Goal: Information Seeking & Learning: Learn about a topic

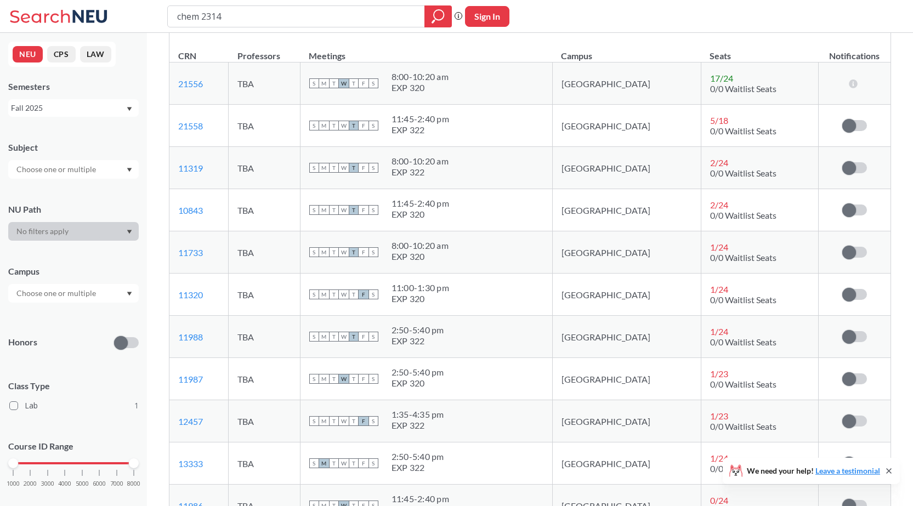
scroll to position [165, 0]
click at [301, 54] on th "Professors" at bounding box center [265, 51] width 72 height 24
click at [541, 162] on td "S M T W T F S 8:00 - 10:20 am EXP 322" at bounding box center [426, 168] width 252 height 42
click at [536, 93] on div "S M T W T F S 8:00 - 10:20 am EXP 320" at bounding box center [426, 83] width 234 height 24
drag, startPoint x: 112, startPoint y: 267, endPoint x: 113, endPoint y: 261, distance: 5.5
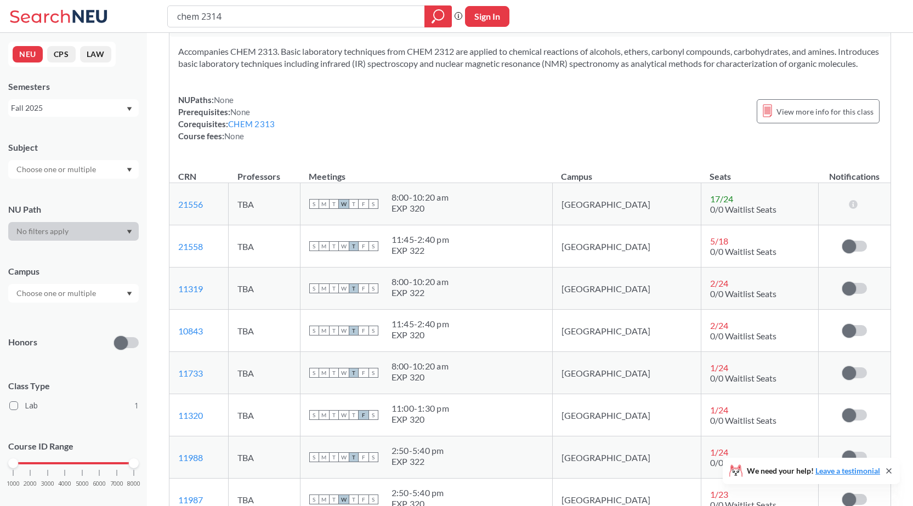
scroll to position [0, 0]
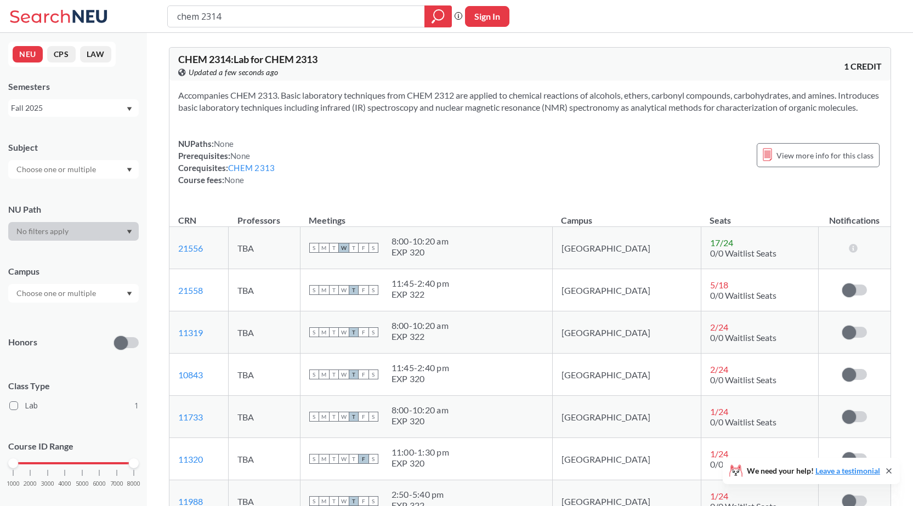
click at [527, 129] on div "Accompanies CHEM 2313. Basic laboratory techniques from CHEM 2312 are applied t…" at bounding box center [529, 142] width 721 height 123
click at [608, 72] on div "CHEM 2314 : Lab for CHEM 2313 View this course on Banner. Updated a few seconds…" at bounding box center [529, 64] width 721 height 33
drag, startPoint x: 565, startPoint y: 67, endPoint x: 584, endPoint y: 65, distance: 18.8
drag, startPoint x: 584, startPoint y: 65, endPoint x: 406, endPoint y: 65, distance: 177.2
click at [406, 65] on div "CHEM 2314 : Lab for CHEM 2313 View this course on Banner. Updated a few seconds…" at bounding box center [354, 66] width 352 height 24
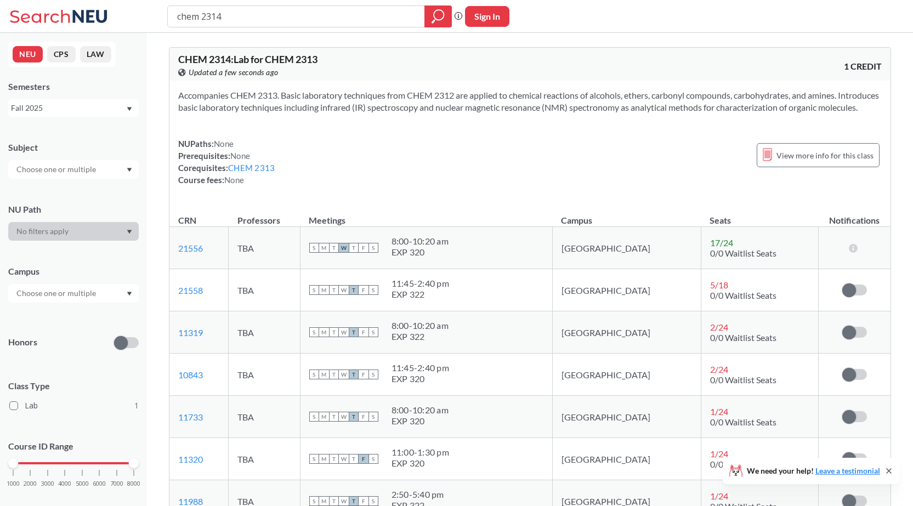
click at [535, 67] on div "CHEM 2314 : Lab for CHEM 2313 View this course on Banner. Updated a few seconds…" at bounding box center [529, 64] width 721 height 33
click at [535, 15] on div "chem 2314 Phrase search guarantees the exact search appears in the results. Ex.…" at bounding box center [456, 16] width 913 height 33
click at [538, 67] on div "CHEM 2314 : Lab for CHEM 2313 View this course on Banner. Updated a few seconds…" at bounding box center [529, 64] width 721 height 33
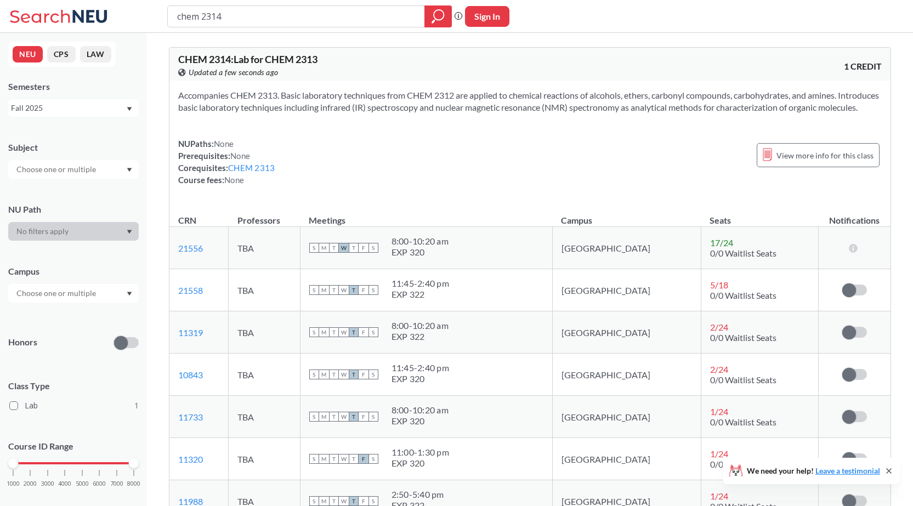
click at [534, 12] on div "chem 2314 Phrase search guarantees the exact search appears in the results. Ex.…" at bounding box center [456, 16] width 913 height 33
click at [537, 63] on div "CHEM 2314 : Lab for CHEM 2313 View this course on Banner. Updated a few seconds…" at bounding box center [529, 64] width 721 height 33
click at [538, 10] on div "chem 2314 Phrase search guarantees the exact search appears in the results. Ex.…" at bounding box center [456, 16] width 913 height 33
drag, startPoint x: 515, startPoint y: 58, endPoint x: 502, endPoint y: 139, distance: 82.7
drag, startPoint x: 502, startPoint y: 139, endPoint x: 484, endPoint y: 133, distance: 19.3
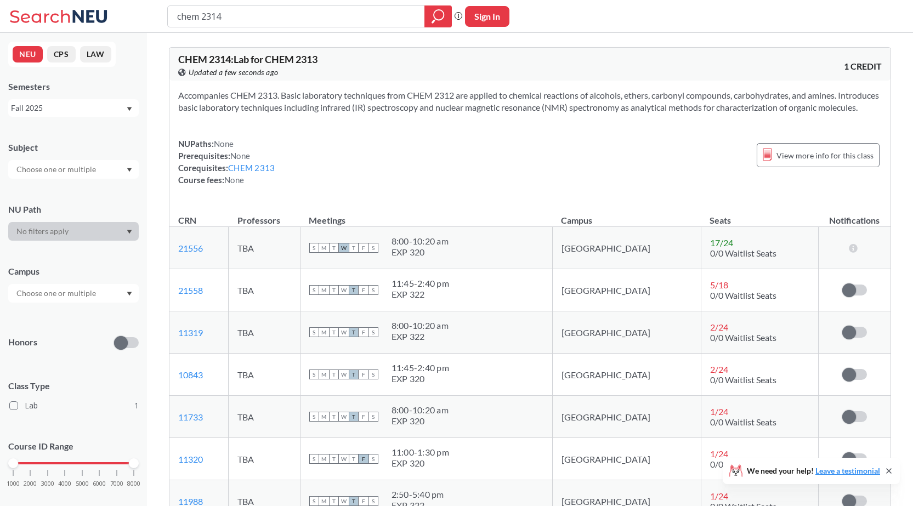
click at [485, 133] on div "Accompanies CHEM 2313. Basic laboratory techniques from CHEM 2312 are applied t…" at bounding box center [529, 142] width 721 height 123
click at [471, 64] on div "CHEM 2314 : Lab for CHEM 2313 View this course on Banner. Updated a few seconds…" at bounding box center [354, 66] width 352 height 24
click at [444, 152] on div "NUPaths: None Prerequisites: None Corequisites: CHEM 2313 Course fees: None Vie…" at bounding box center [530, 162] width 704 height 48
